Goal: Transaction & Acquisition: Obtain resource

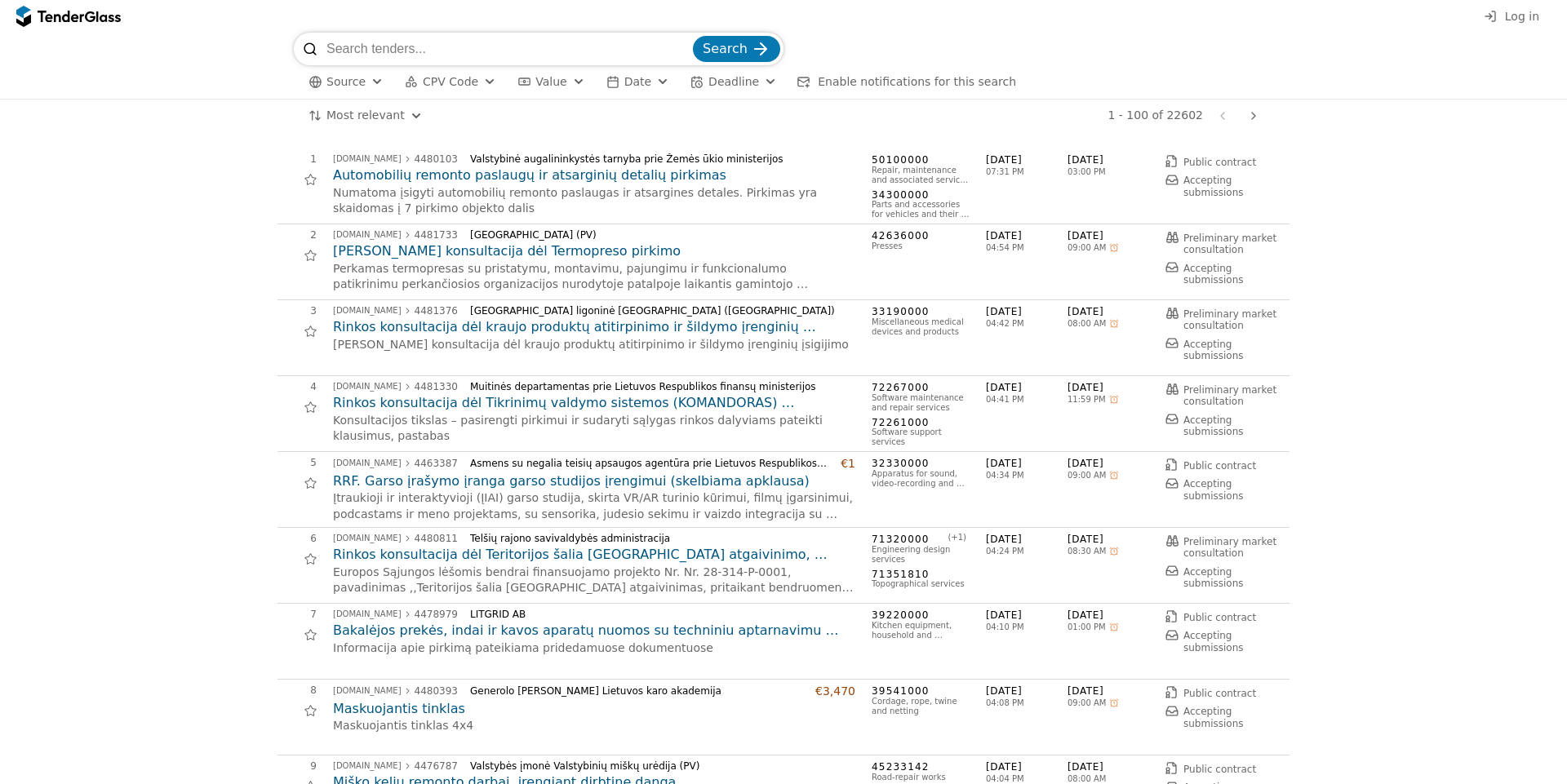
click at [560, 177] on h2 "Automobilių remonto paslaugų ir atsarginių detalių pirkimas" at bounding box center [594, 175] width 522 height 18
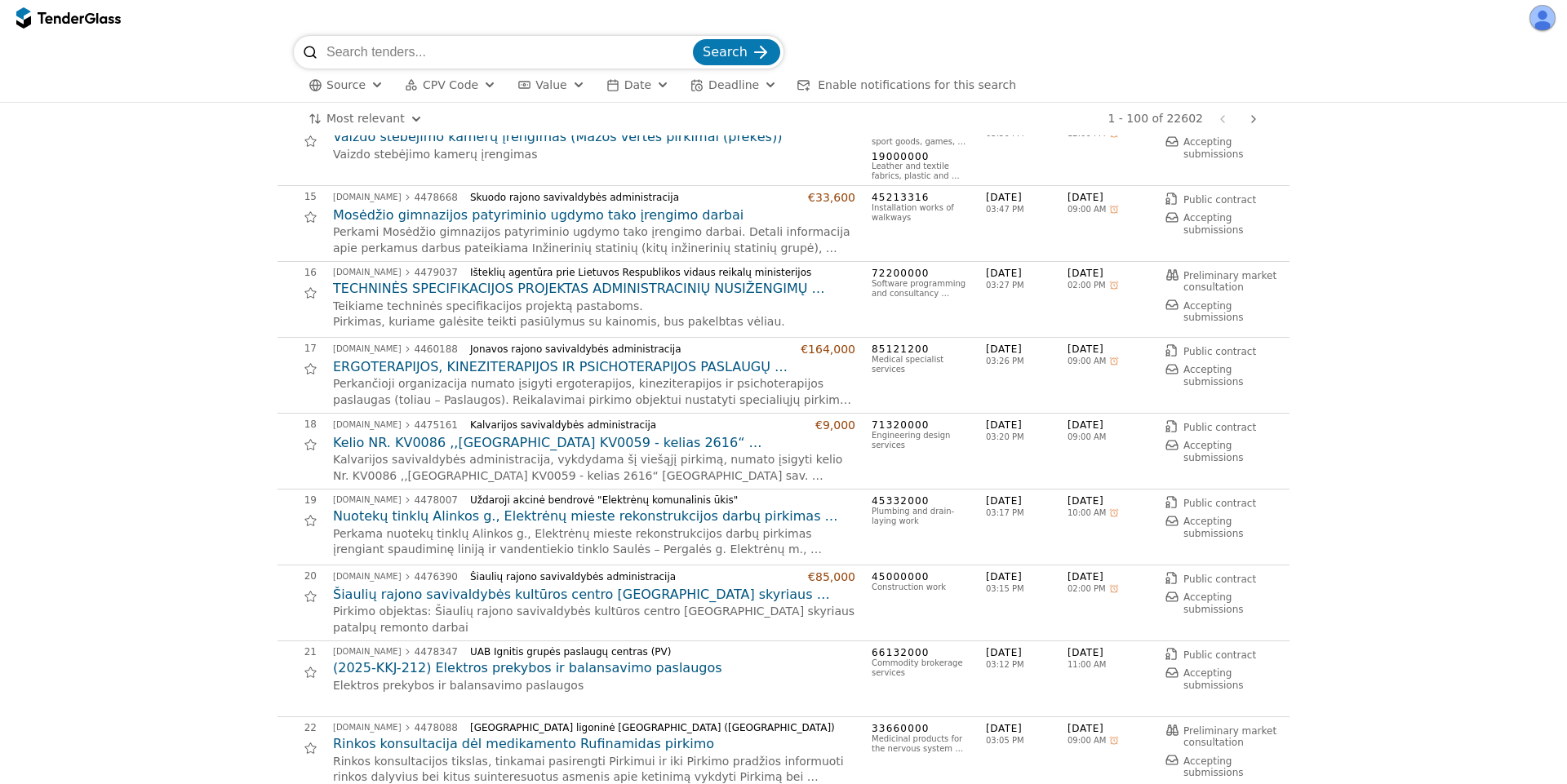
click at [510, 366] on h2 "ERGOTERAPIJOS, KINEZITERAPIJOS IR PSICHOTERAPIJOS PASLAUGŲ PIRKIMAS(supaprastin…" at bounding box center [594, 366] width 522 height 18
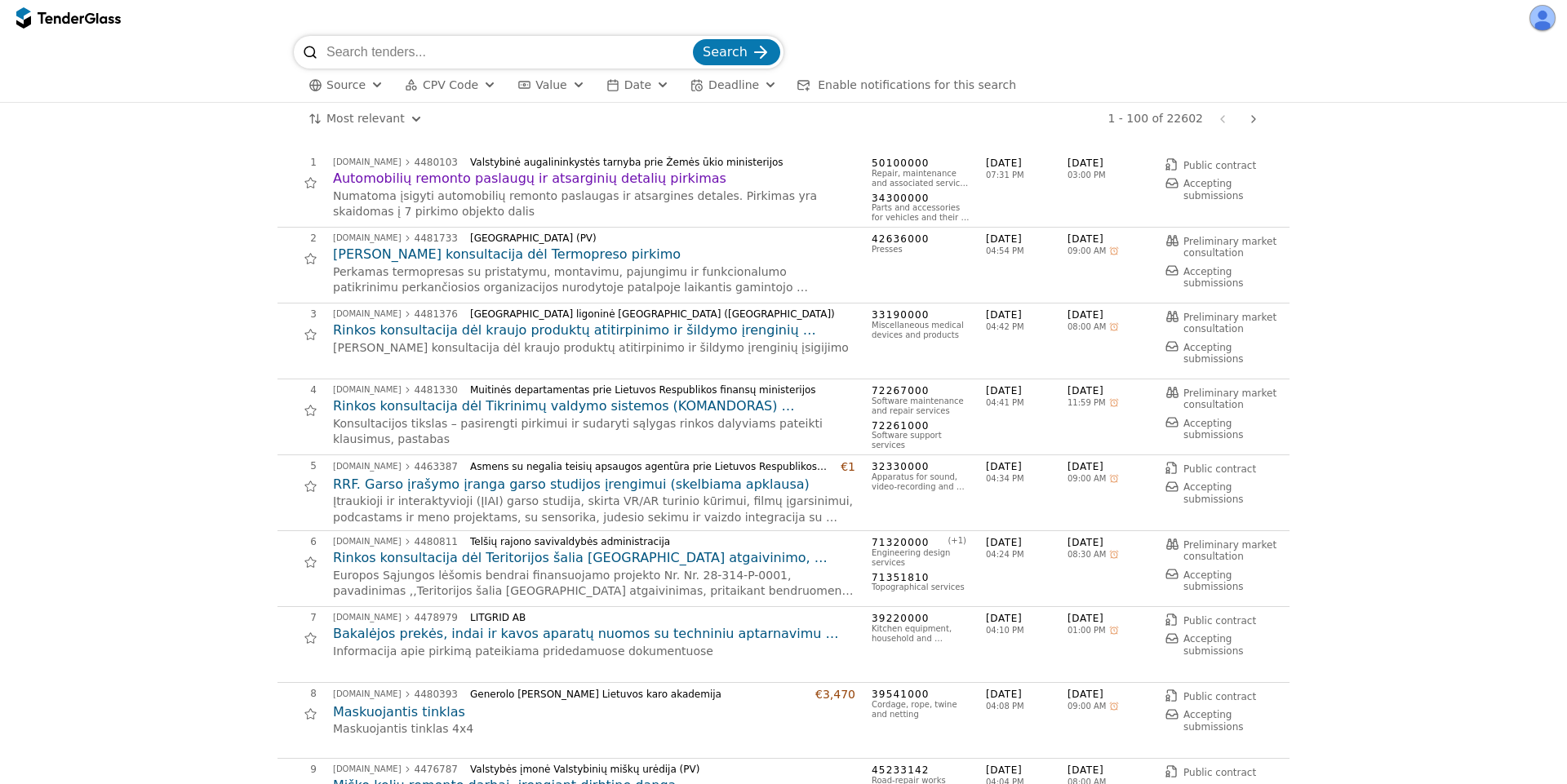
click at [505, 177] on h2 "Automobilių remonto paslaugų ir atsarginių detalių pirkimas" at bounding box center [594, 178] width 522 height 18
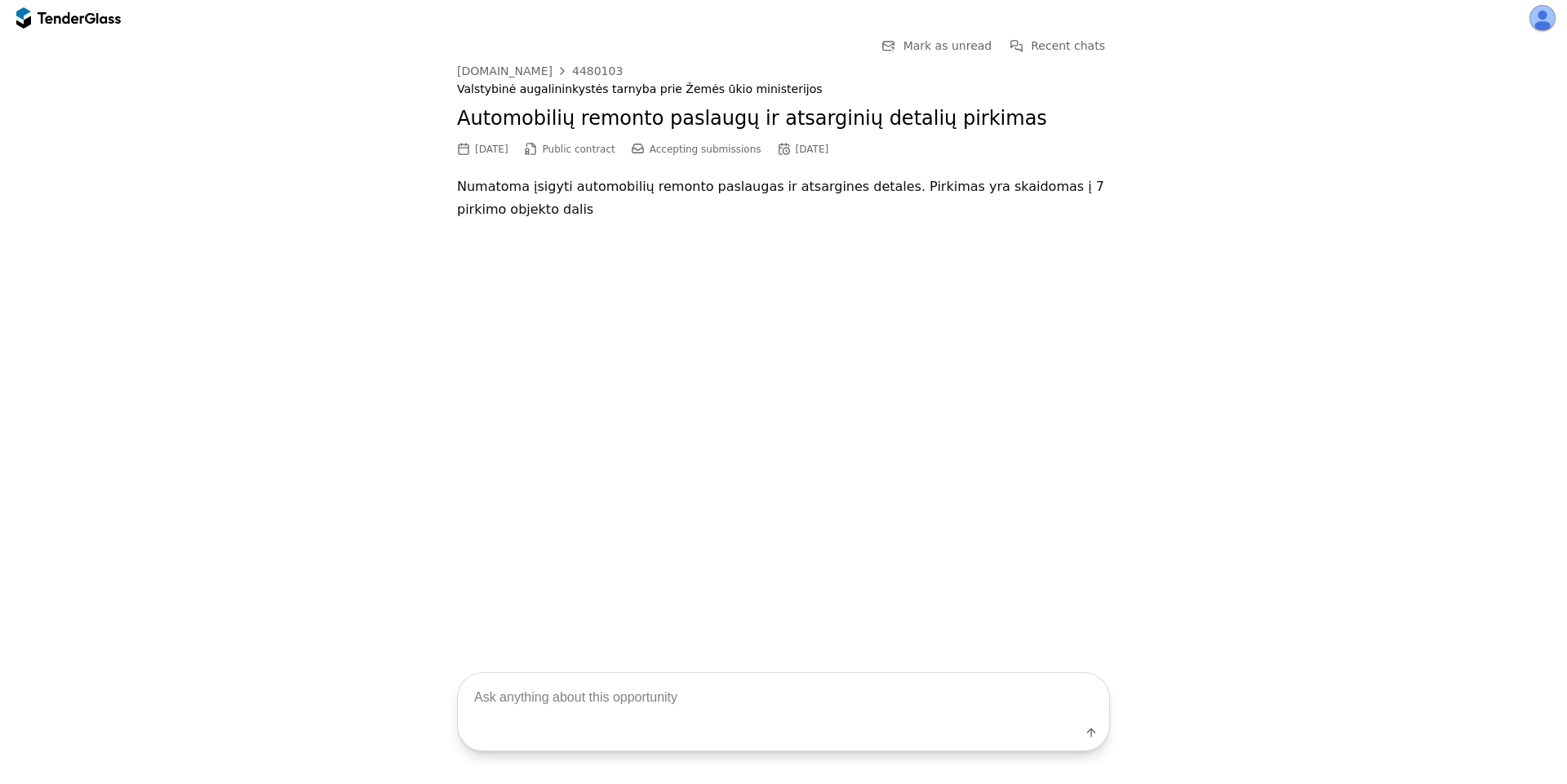
click at [577, 73] on div "4480103" at bounding box center [596, 71] width 50 height 12
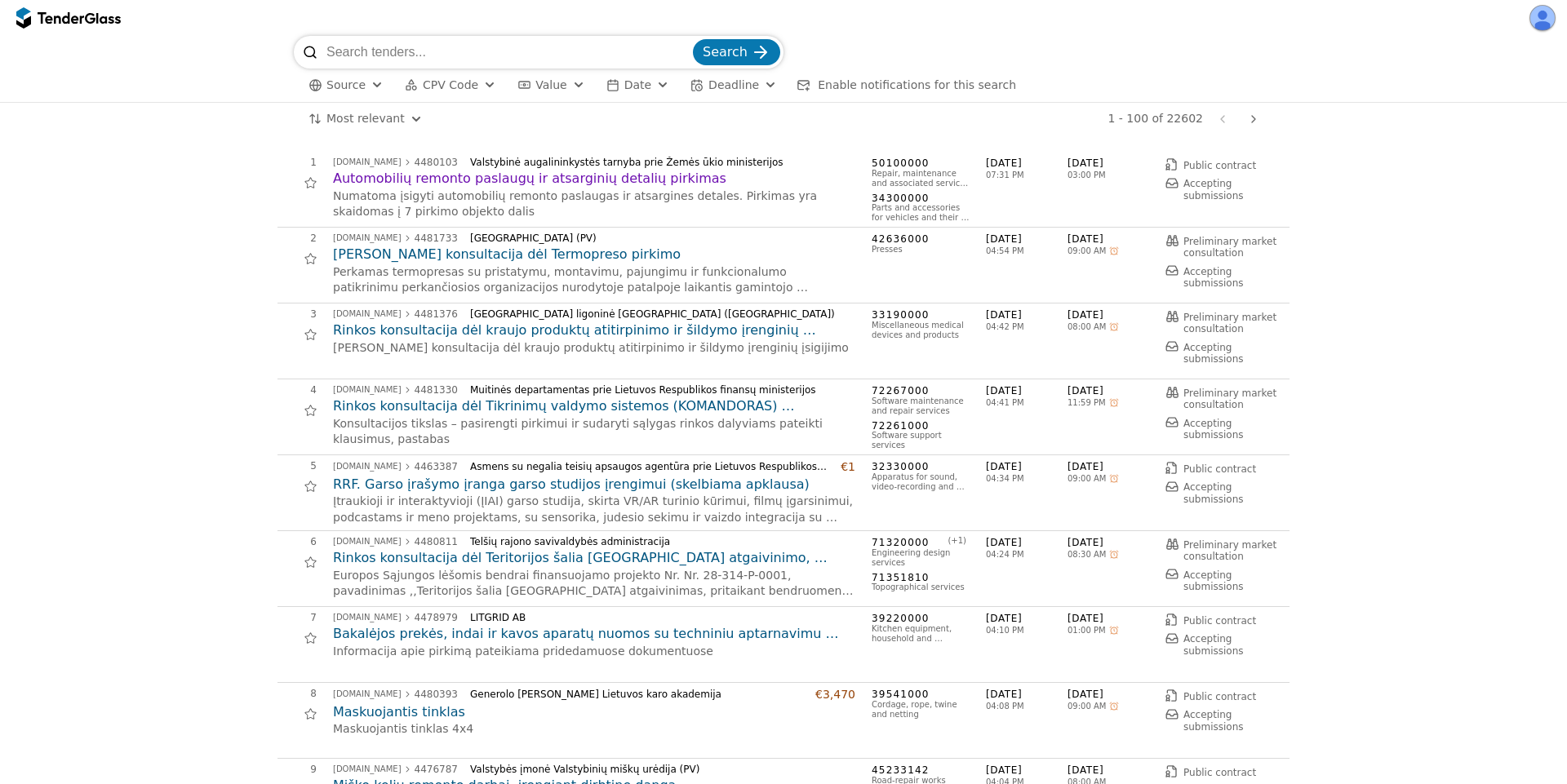
click at [530, 253] on h2 "[PERSON_NAME] konsultacija dėl Termopreso pirkimo" at bounding box center [594, 254] width 522 height 18
click at [396, 327] on h2 "Rinkos konsultacija dėl kraujo produktų atitirpinimo ir šildymo įrenginių įsigi…" at bounding box center [594, 330] width 522 height 18
click at [455, 485] on h2 "RRF. Garso įrašymo įranga garso studijos įrengimui (skelbiama apklausa)" at bounding box center [594, 485] width 522 height 18
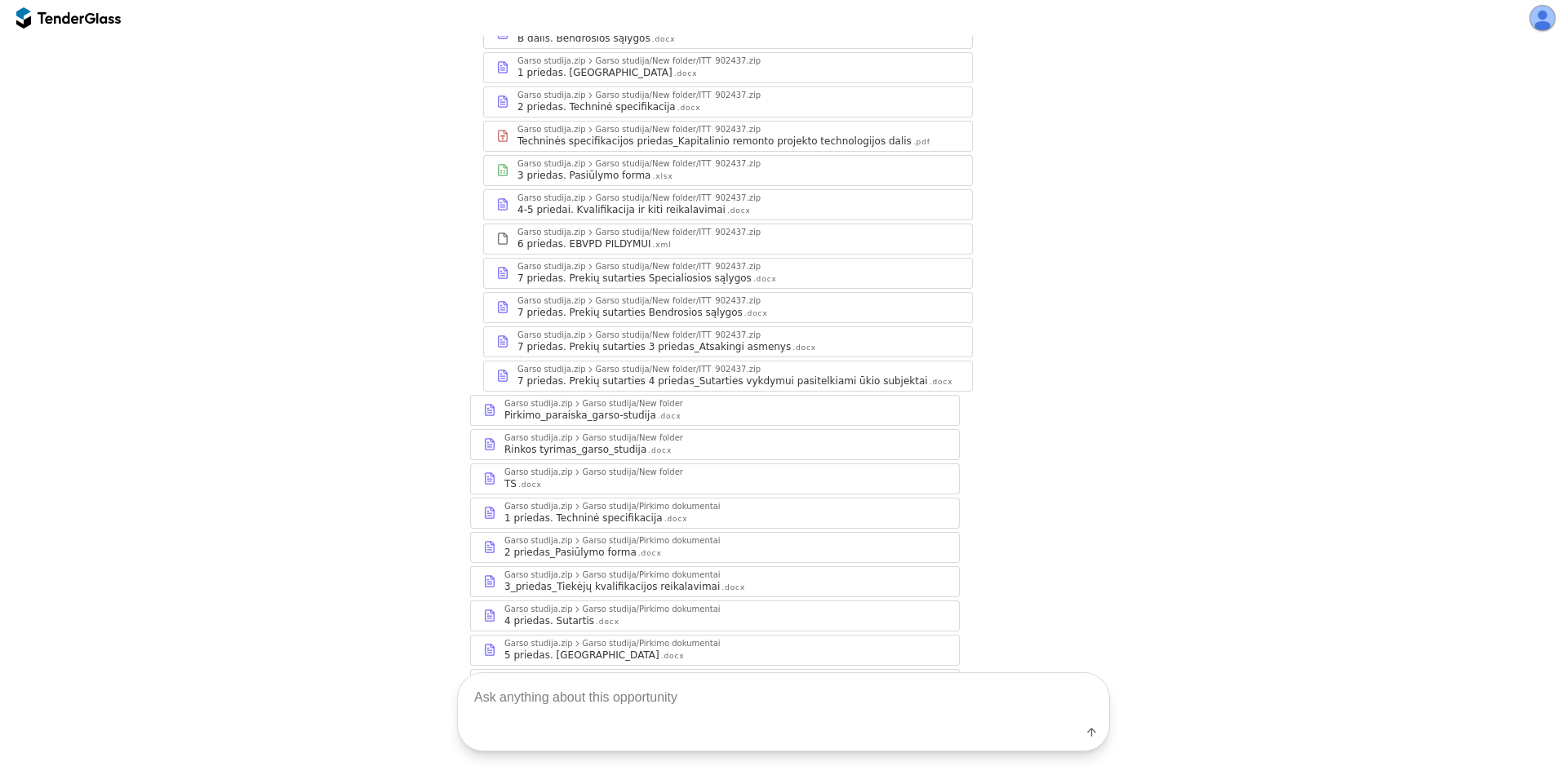
scroll to position [842, 0]
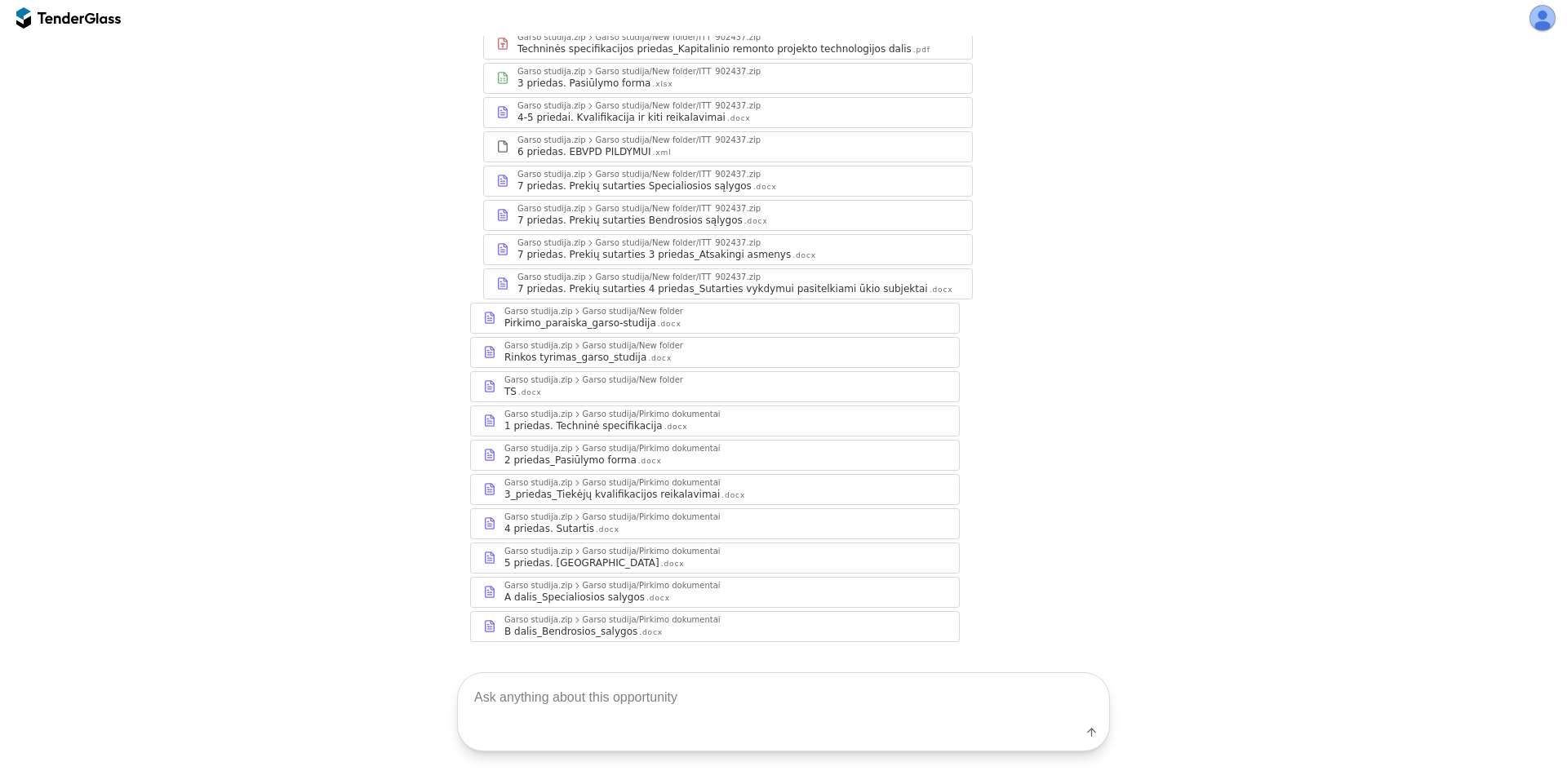
click at [594, 453] on div "2 priedas_Pasiūlymo forma" at bounding box center [571, 459] width 132 height 13
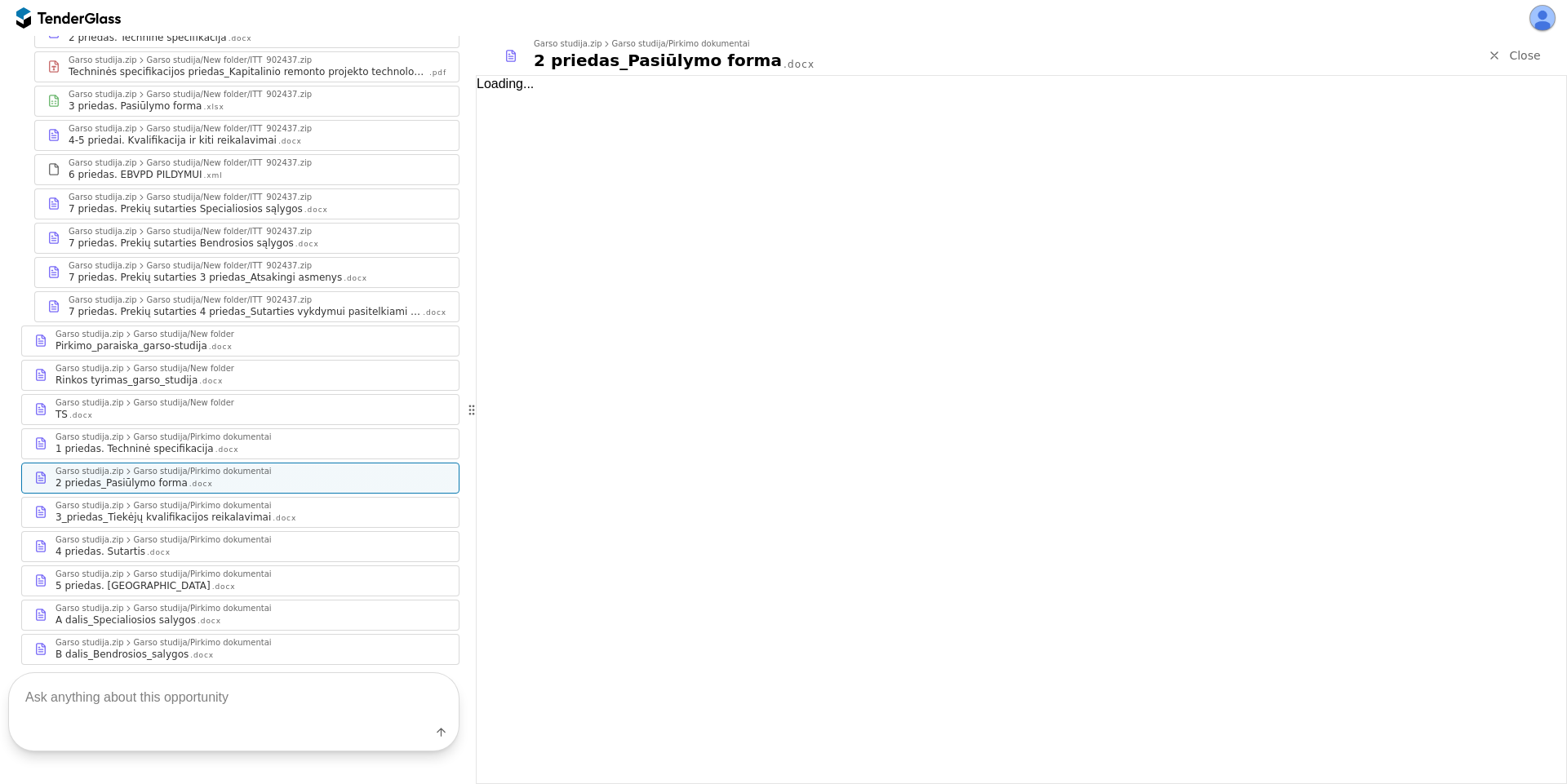
scroll to position [893, 0]
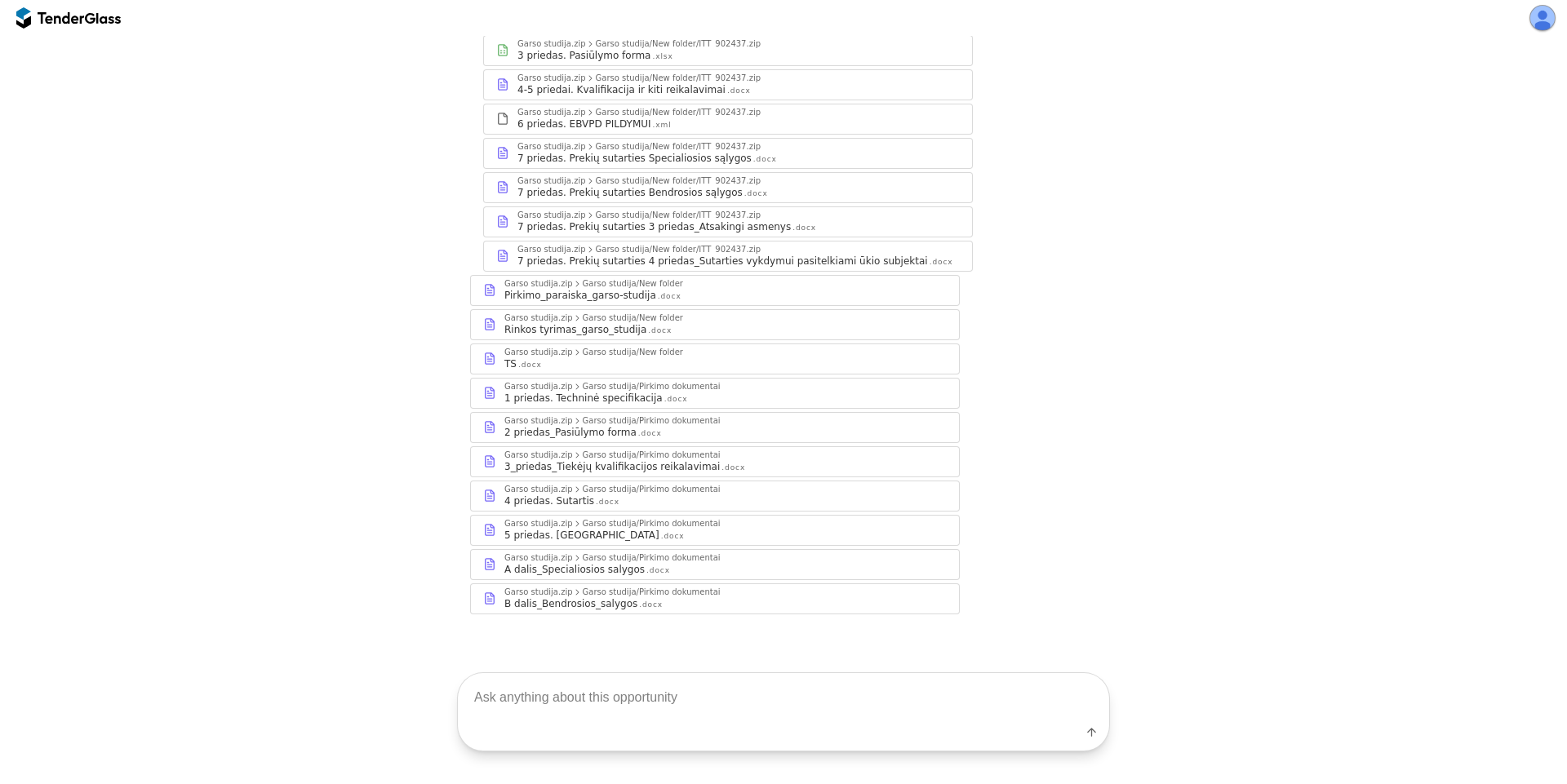
scroll to position [842, 0]
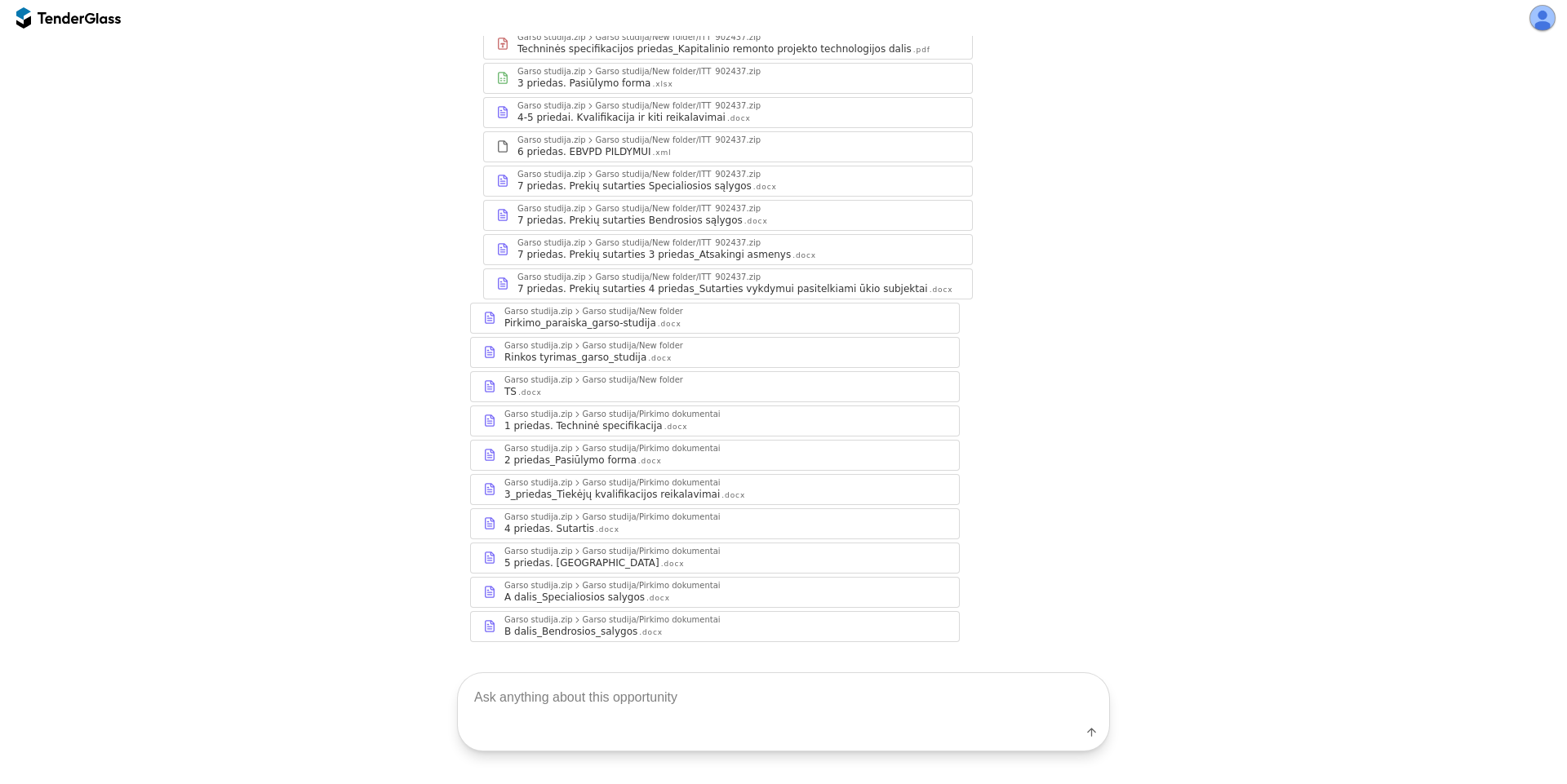
click at [564, 453] on div "2 priedas_Pasiūlymo forma" at bounding box center [571, 459] width 132 height 13
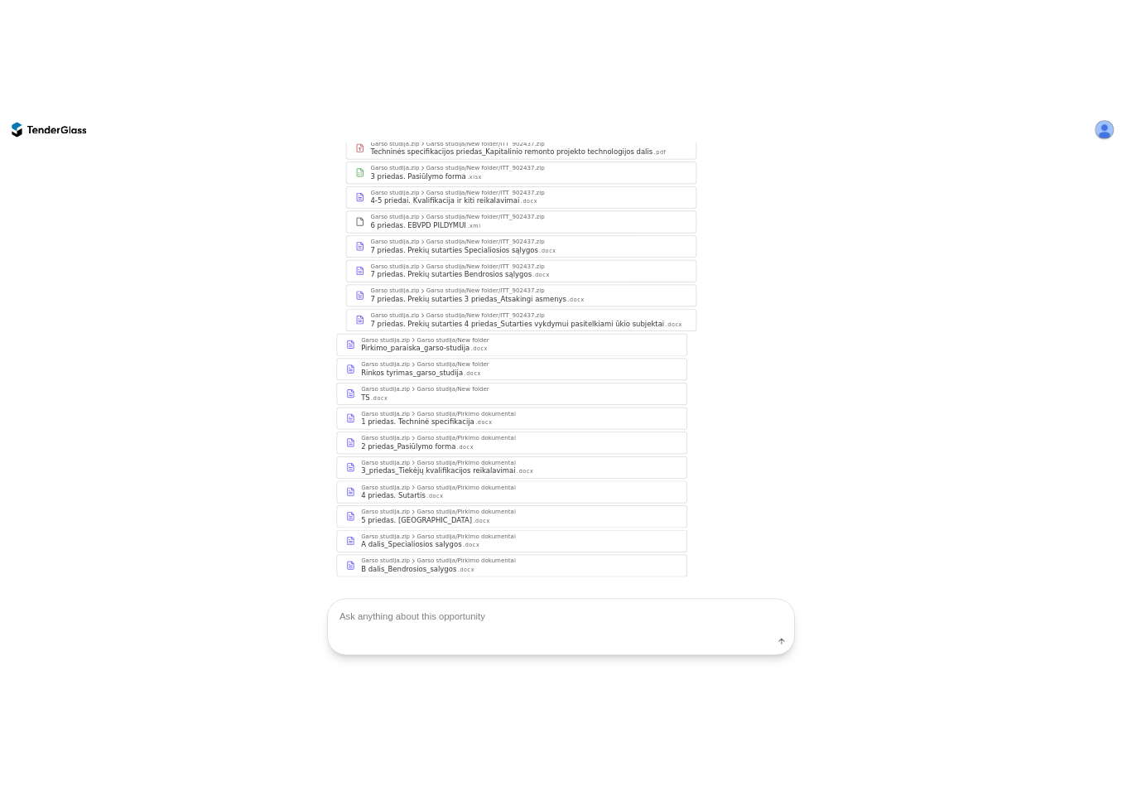
scroll to position [907, 0]
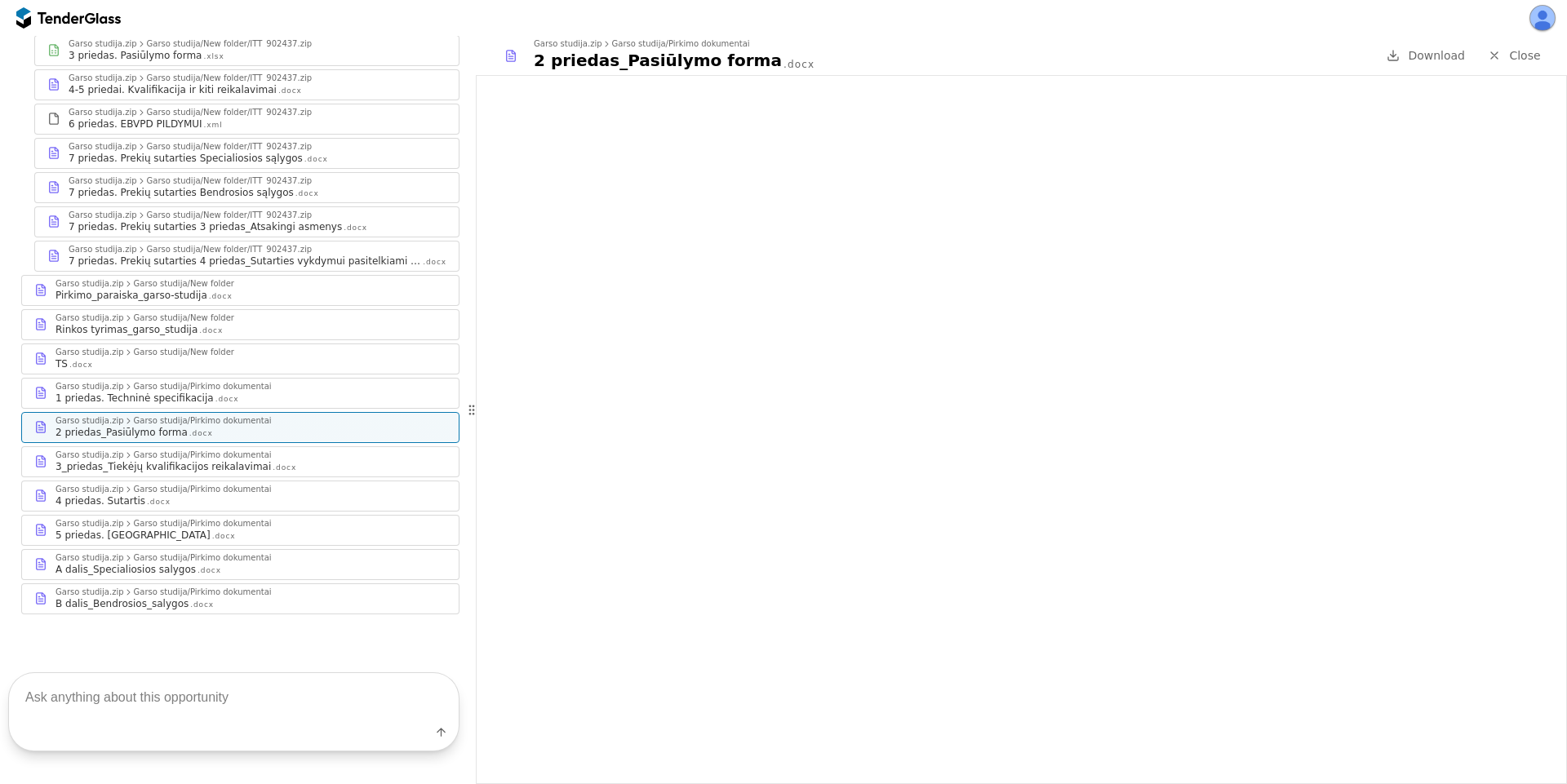
click at [280, 391] on div "1 priedas. Techninė specifikacija .docx" at bounding box center [250, 397] width 391 height 13
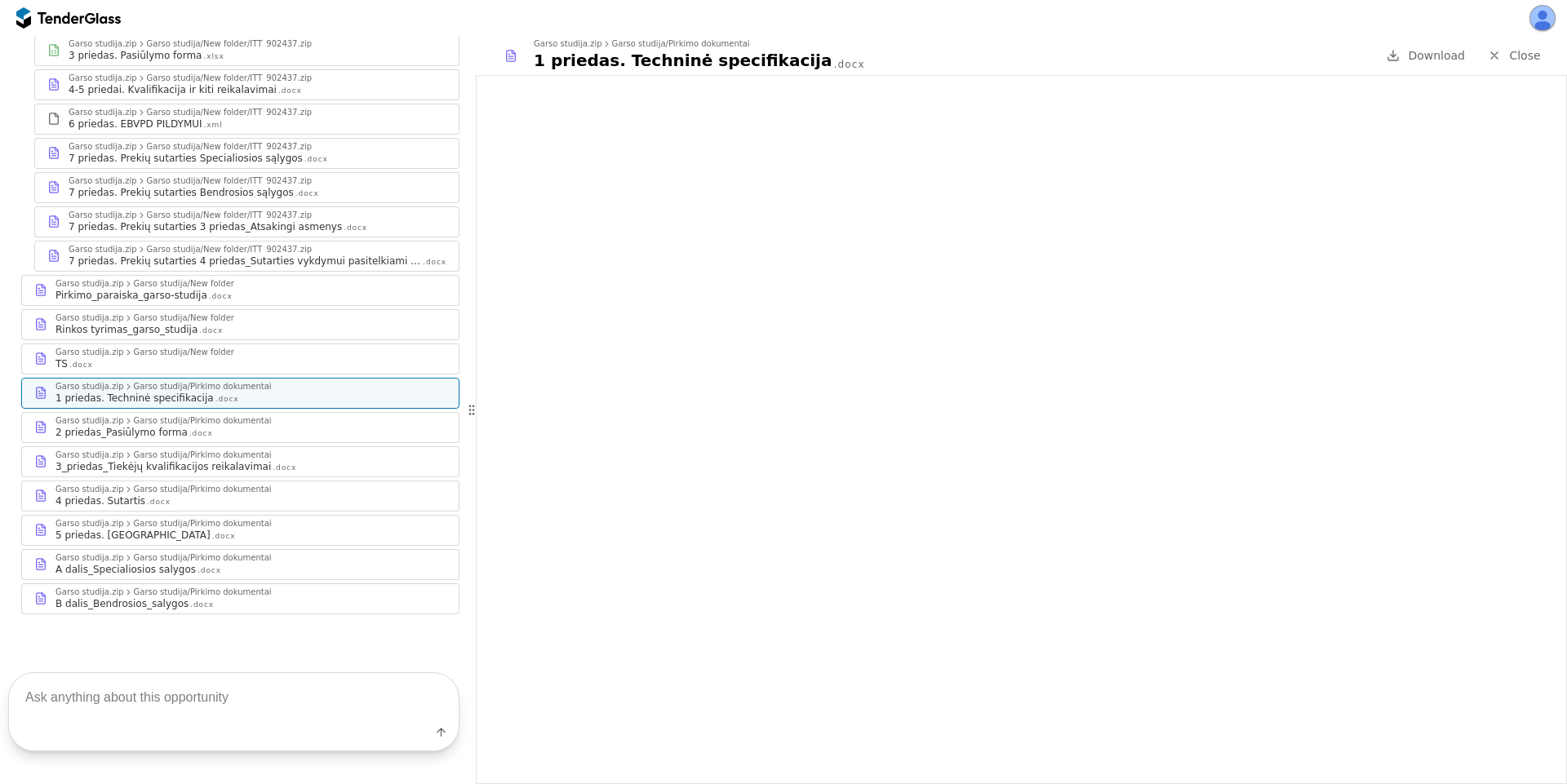
click at [258, 427] on div "2 priedas_Pasiūlymo forma .docx" at bounding box center [250, 431] width 391 height 13
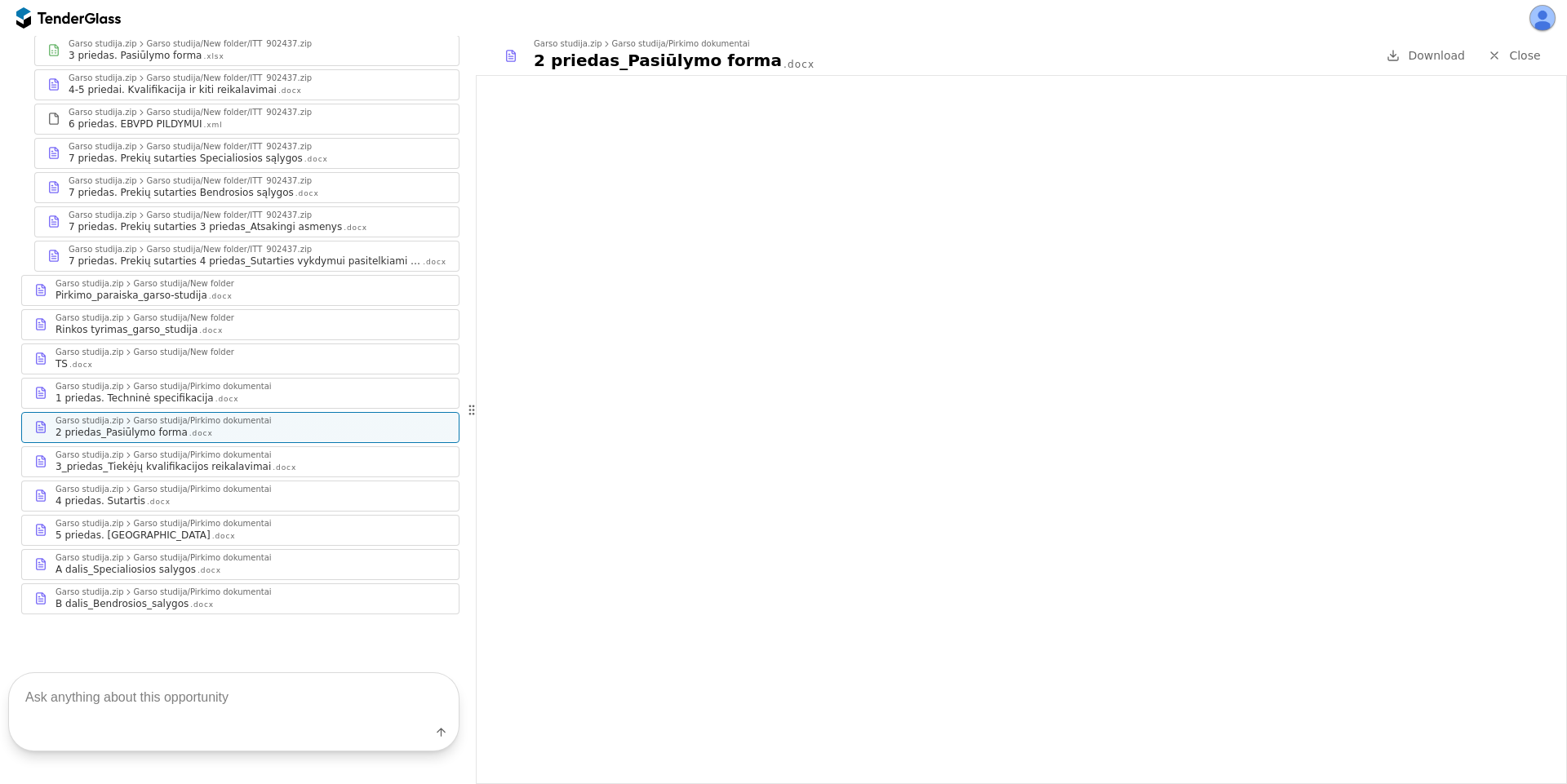
click at [237, 463] on div "3_priedas_Tiekėjų kvalifikacijos reikalavimai" at bounding box center [163, 466] width 216 height 13
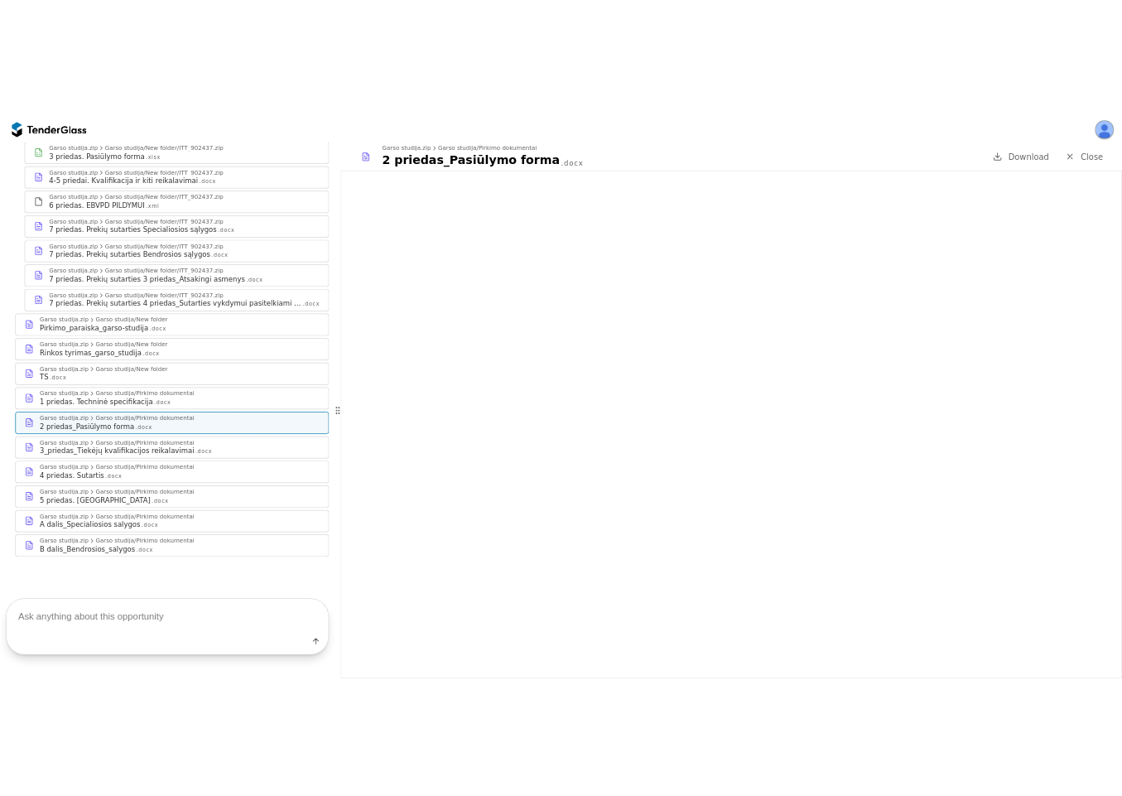
scroll to position [973, 0]
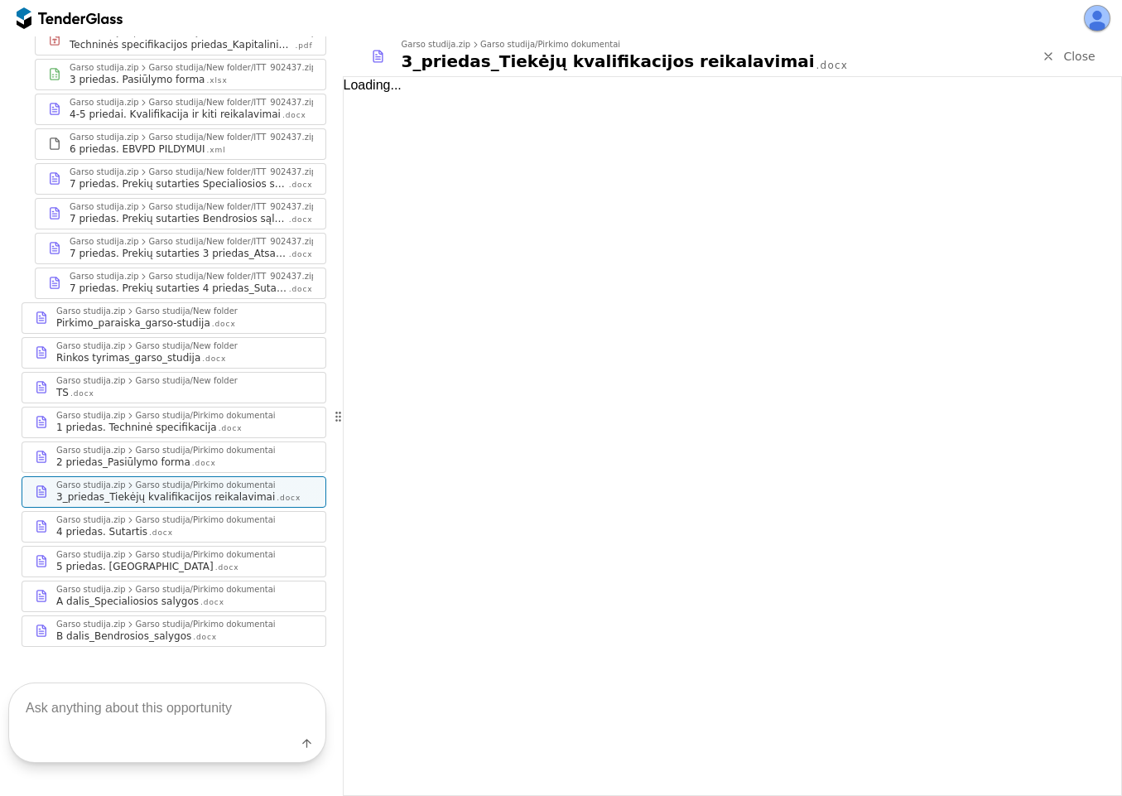
click at [163, 525] on div "4 priedas. Sutartis .docx" at bounding box center [184, 531] width 257 height 13
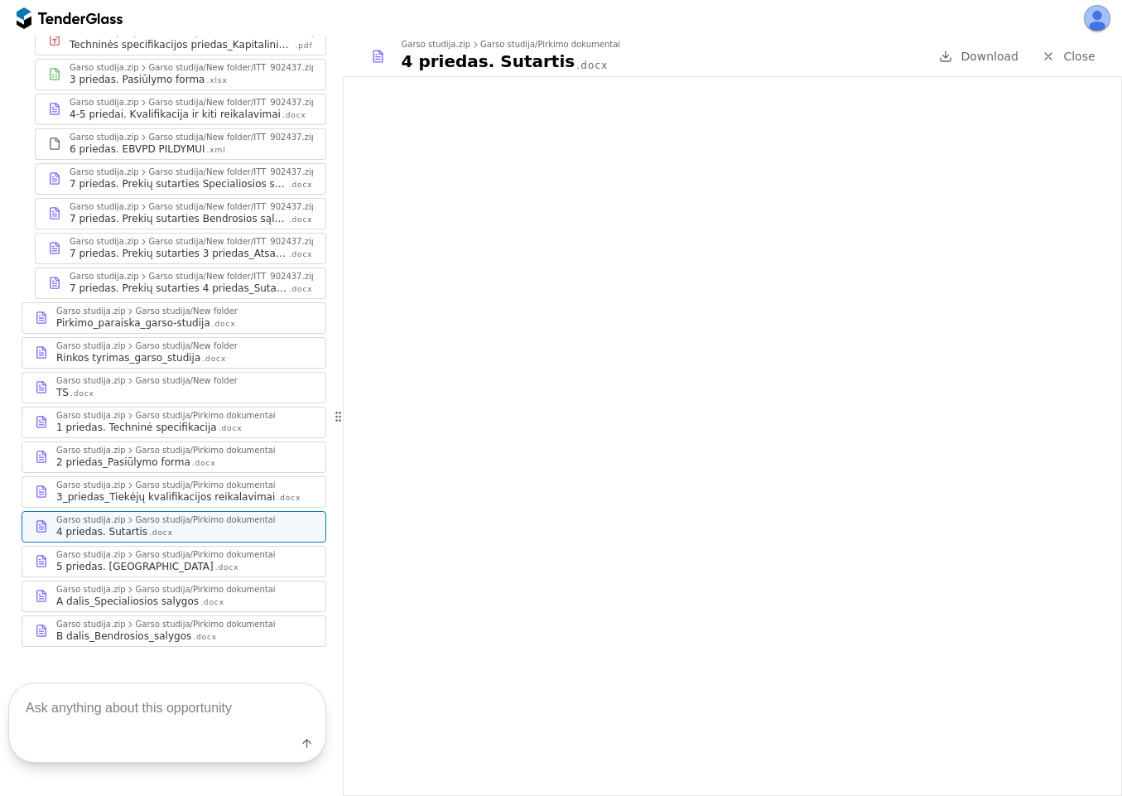
click at [171, 386] on div "TS .docx" at bounding box center [184, 392] width 257 height 13
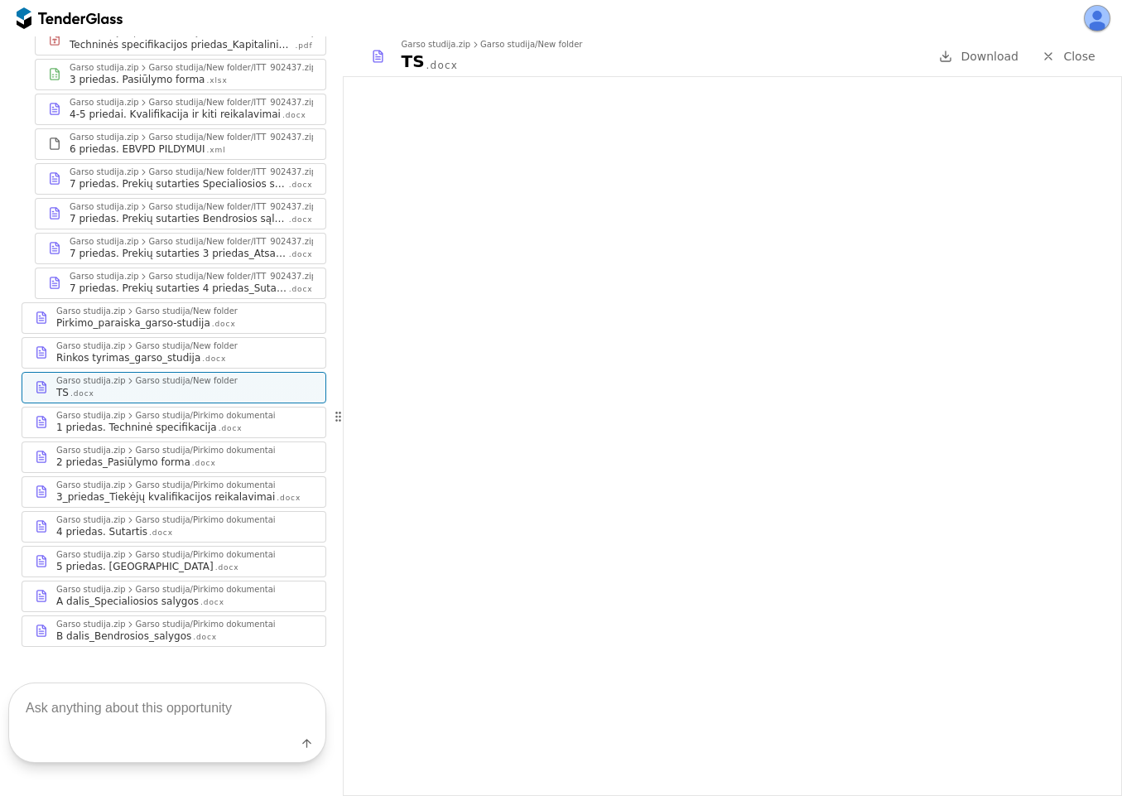
click at [165, 446] on div "Garso studija/Pirkimo dokumentai" at bounding box center [206, 450] width 140 height 8
click at [161, 455] on div "2 priedas_Pasiūlymo forma" at bounding box center [123, 461] width 134 height 13
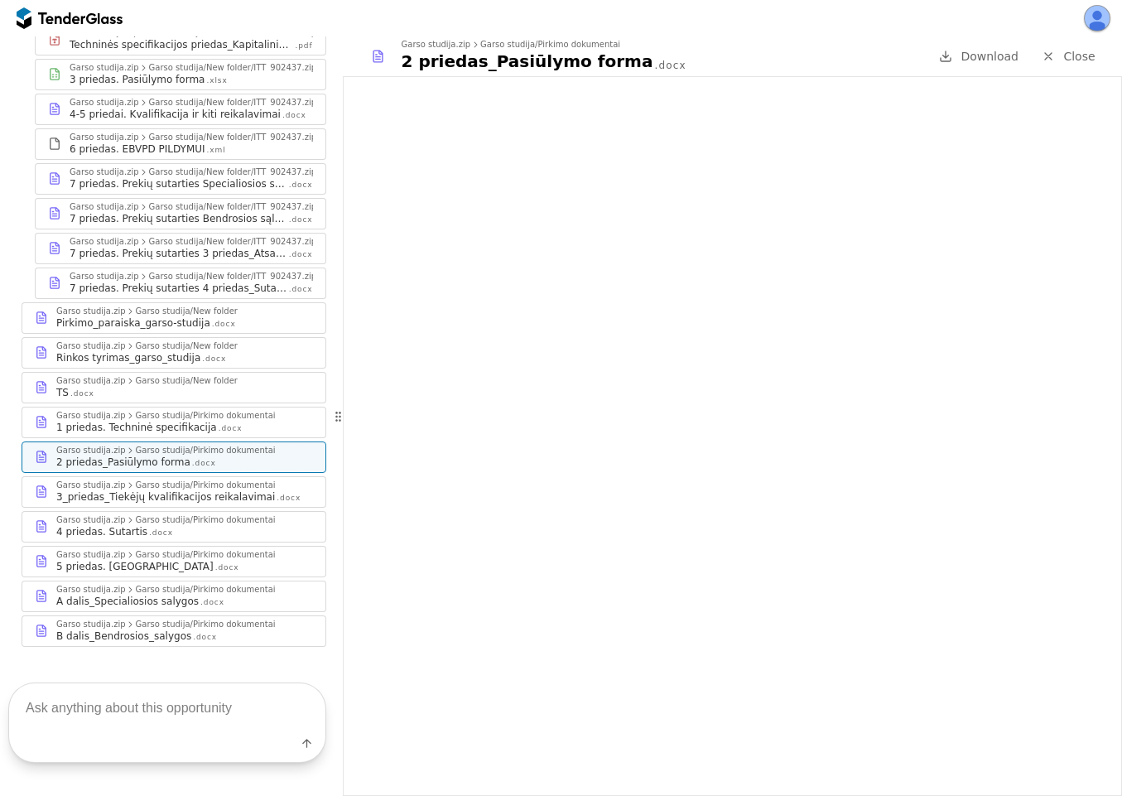
click at [161, 594] on div "A dalis_Specialiosios salygos" at bounding box center [127, 600] width 142 height 13
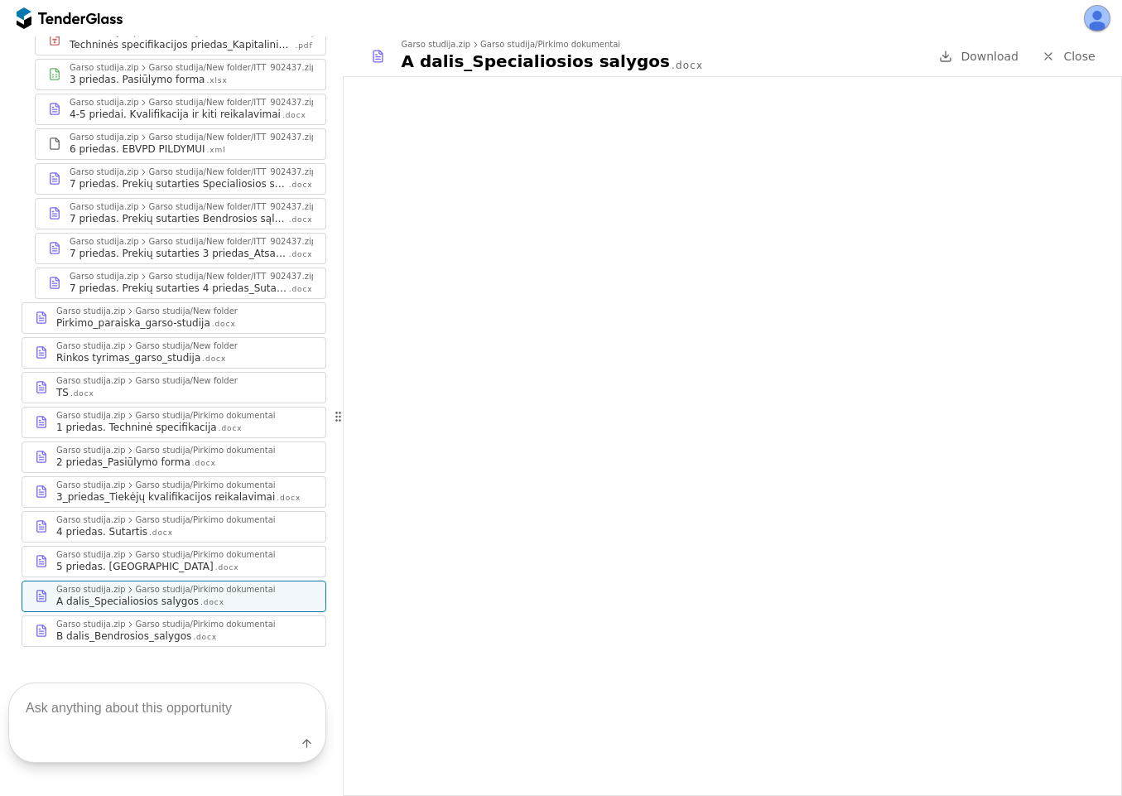
click at [151, 455] on div "2 priedas_Pasiūlymo forma" at bounding box center [123, 461] width 134 height 13
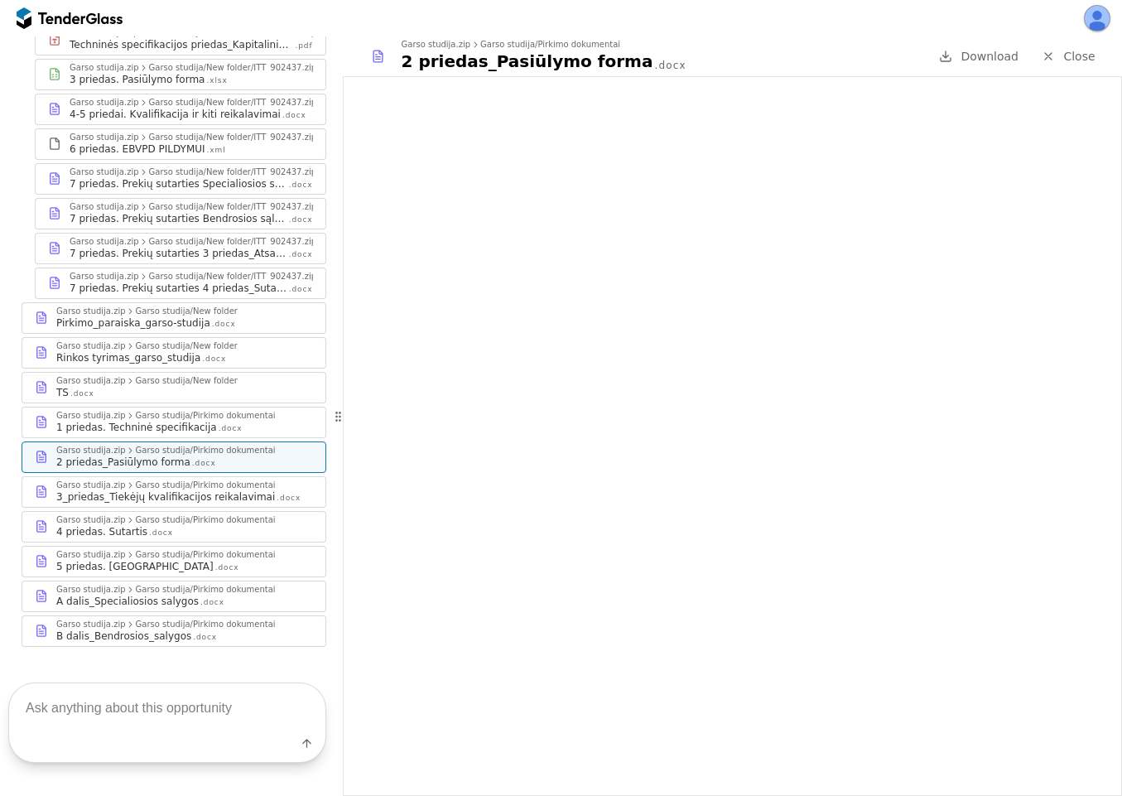
click at [630, 217] on iframe at bounding box center [733, 436] width 778 height 718
click at [977, 58] on span "Download" at bounding box center [989, 56] width 58 height 13
click at [176, 560] on div "5 priedas. Terminai .docx" at bounding box center [184, 566] width 257 height 13
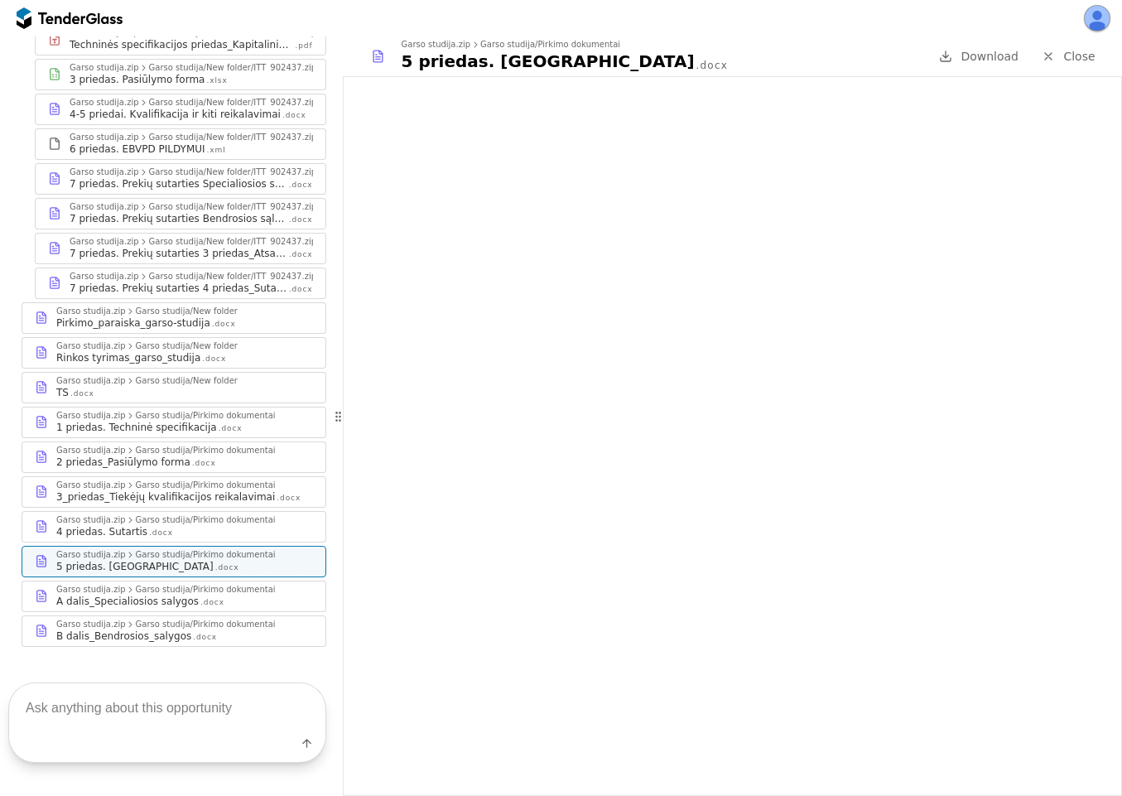
click at [127, 629] on div "B dalis_Bendrosios_salygos" at bounding box center [123, 635] width 135 height 13
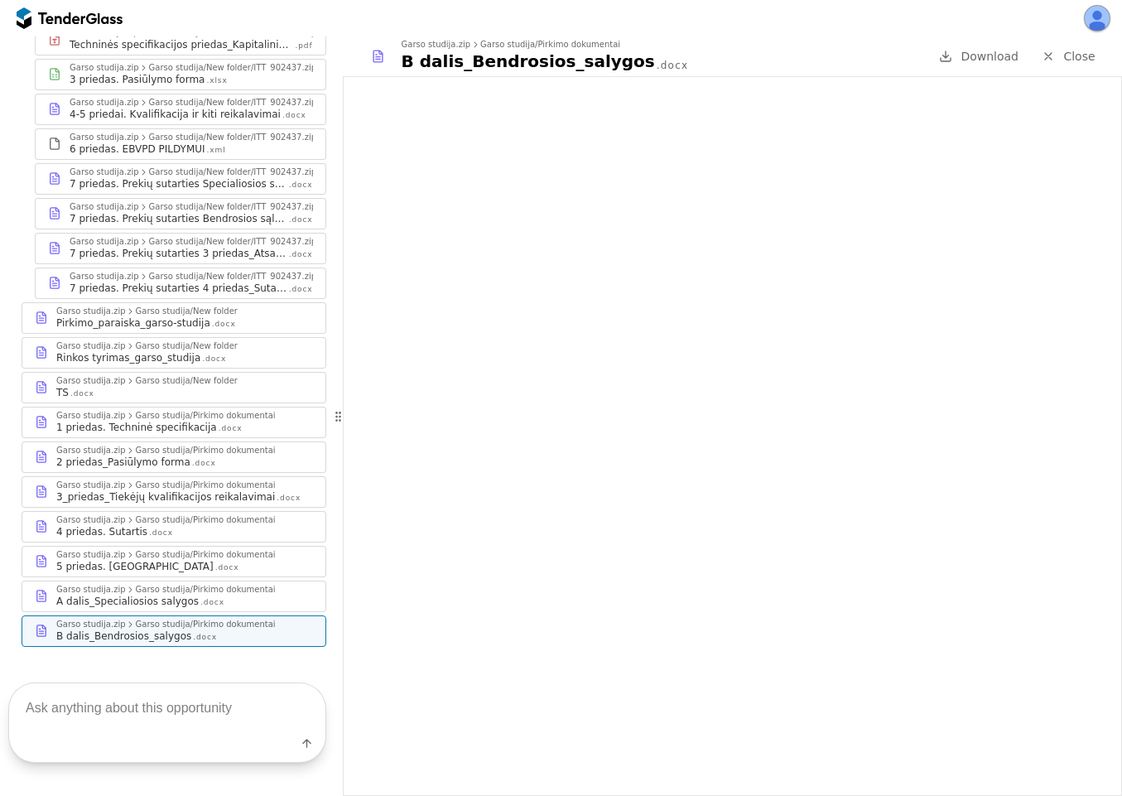
click at [108, 455] on div "2 priedas_Pasiūlymo forma" at bounding box center [123, 461] width 134 height 13
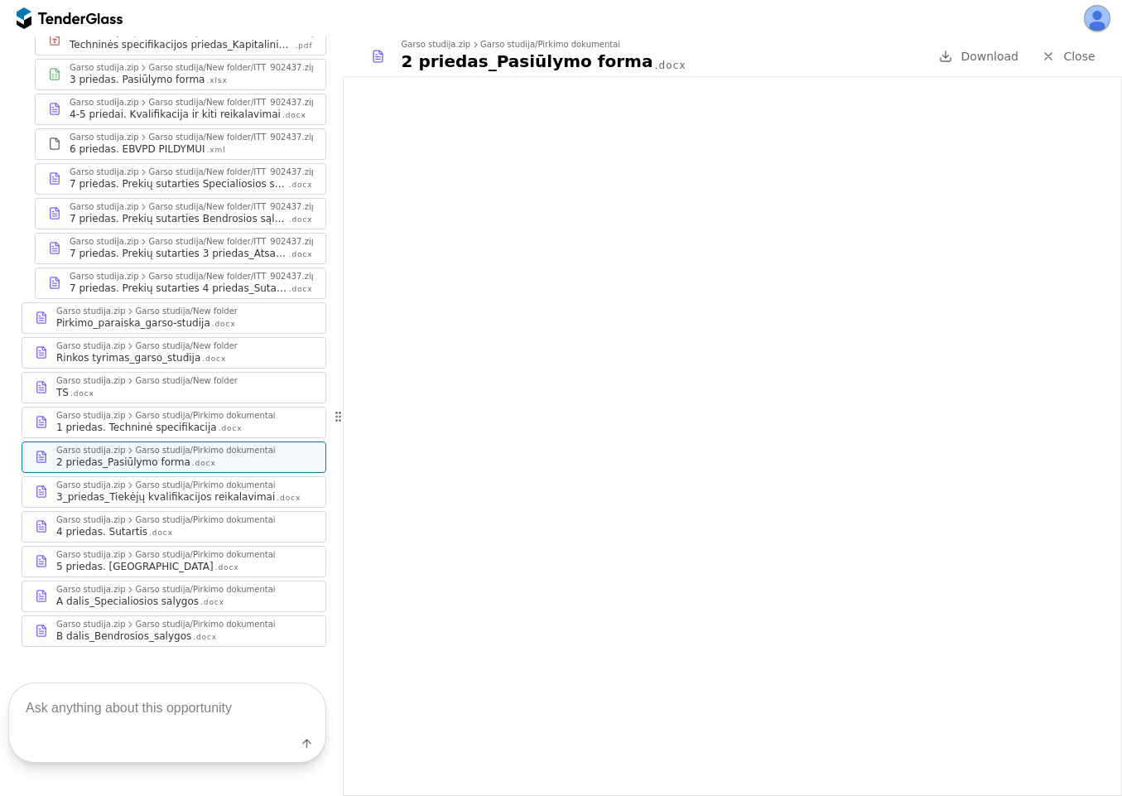
click at [107, 386] on div "TS .docx" at bounding box center [184, 392] width 257 height 13
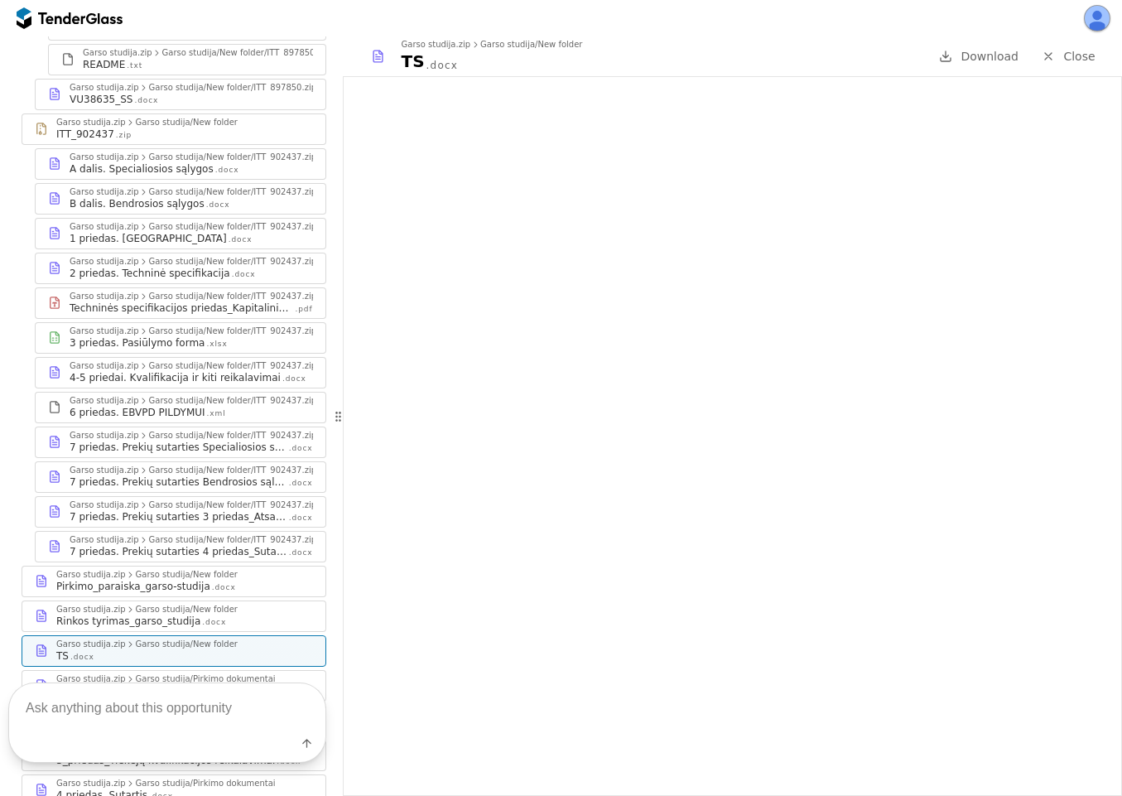
scroll to position [228, 0]
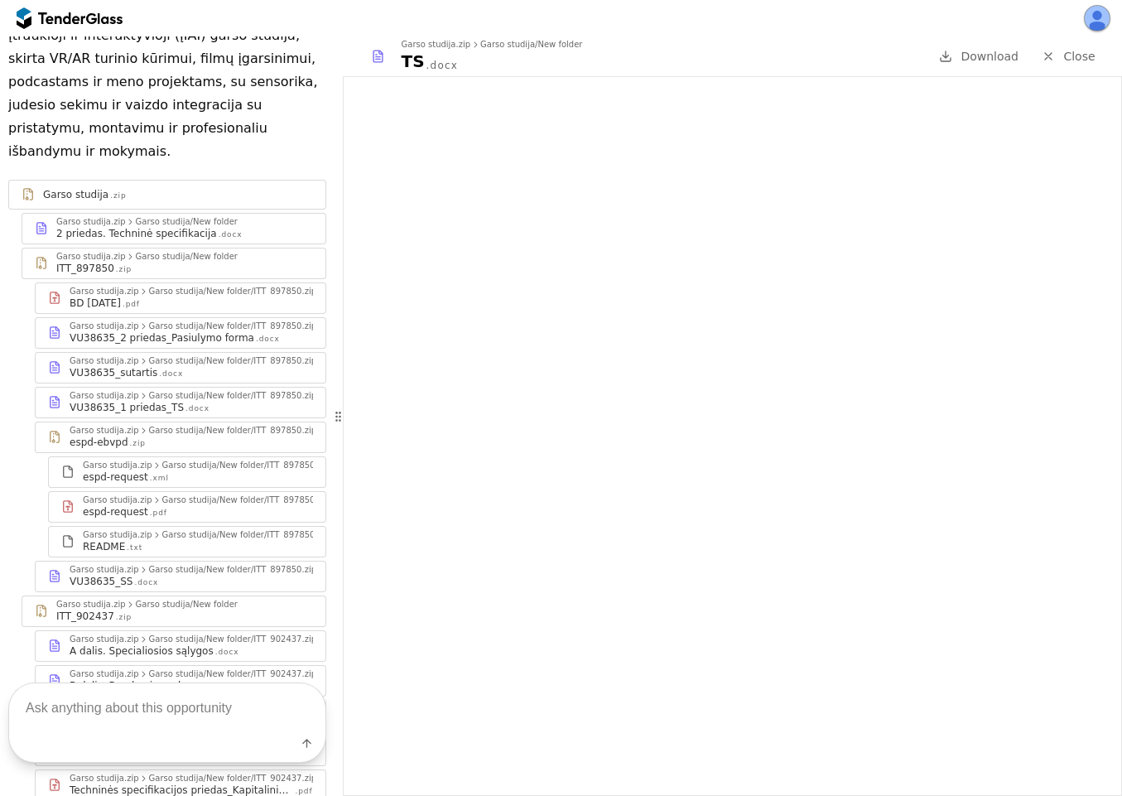
click at [141, 366] on div "VU38635_sutartis" at bounding box center [114, 372] width 88 height 13
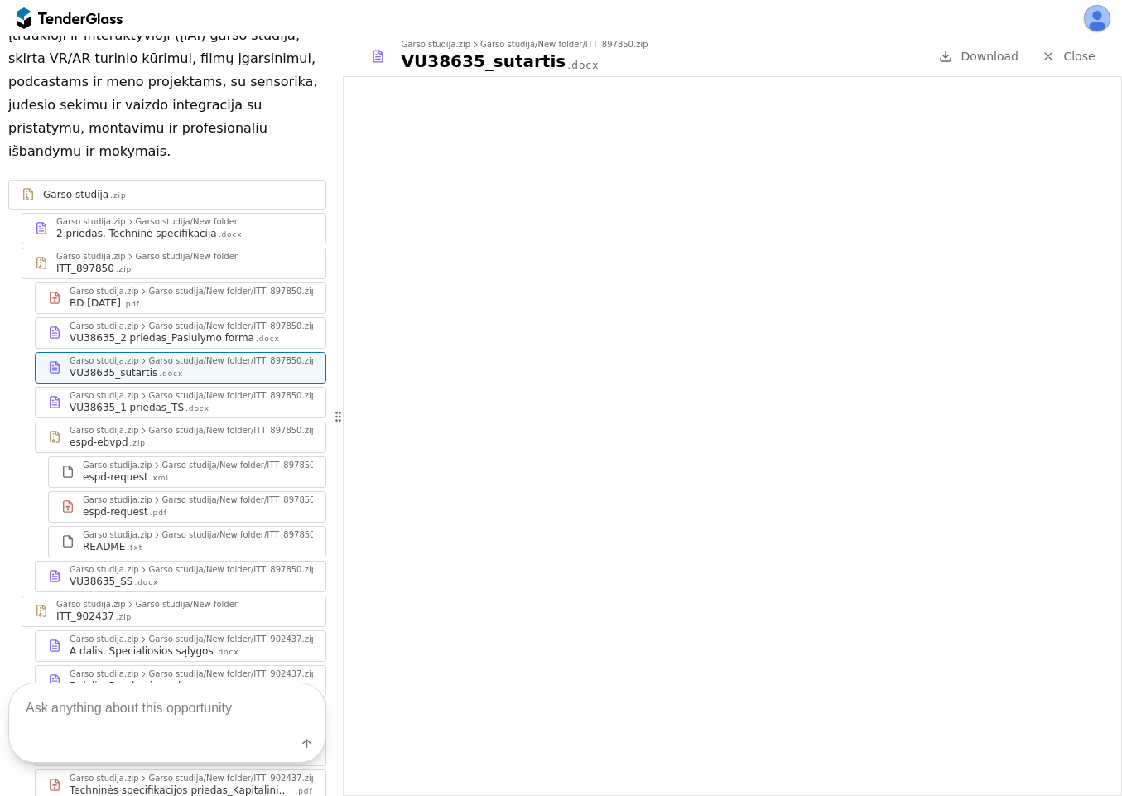
click at [142, 577] on div ".docx" at bounding box center [146, 582] width 24 height 11
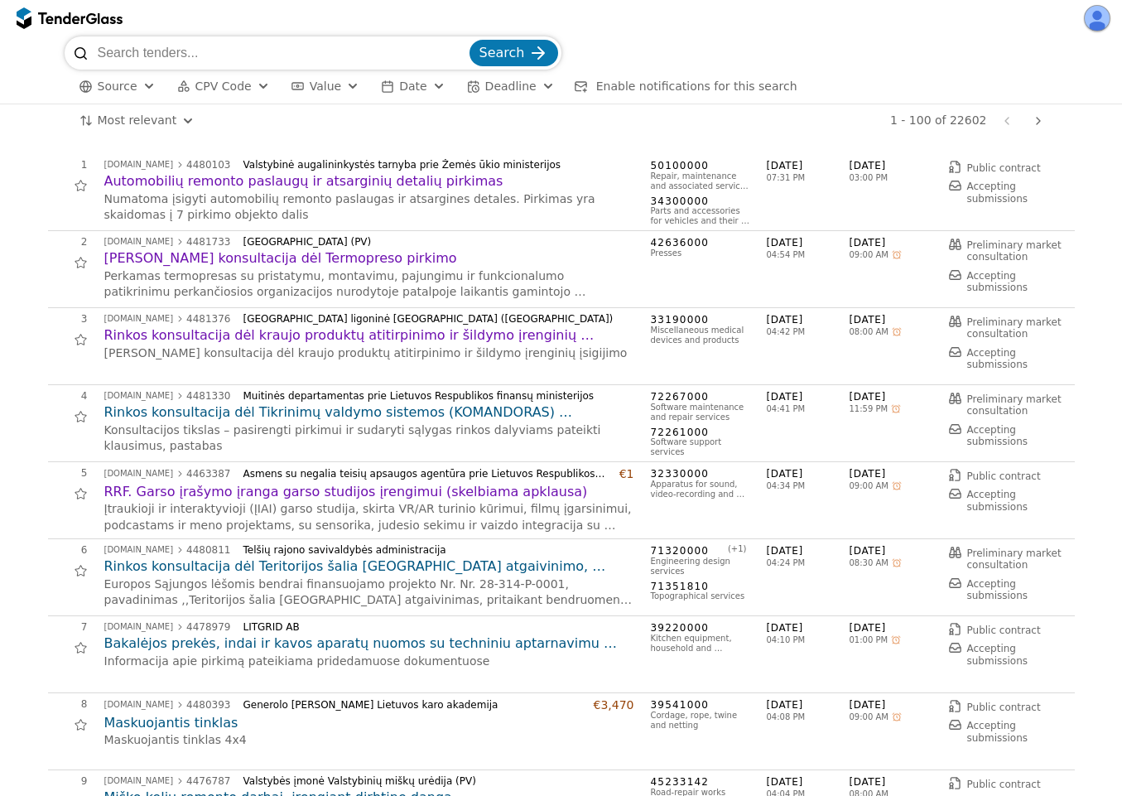
click at [112, 118] on html "Search Source CPV Code Type Buyer Value Date Deadline Enable notifications for …" at bounding box center [561, 398] width 1122 height 796
